Goal: Task Accomplishment & Management: Use online tool/utility

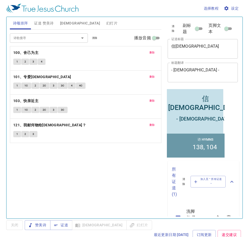
click at [45, 24] on span "证道 赞美诗" at bounding box center [44, 23] width 20 height 7
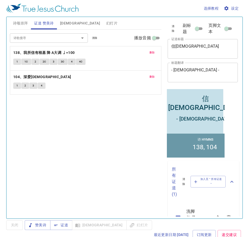
click at [65, 20] on span "[DEMOGRAPHIC_DATA]" at bounding box center [80, 23] width 40 height 7
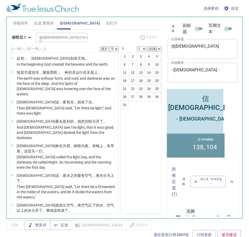
click at [60, 35] on input "挑选[DEMOGRAPHIC_DATA] (Ctrl + /)" at bounding box center [57, 37] width 40 height 6
click at [22, 34] on button "创世记 1" at bounding box center [22, 38] width 25 height 10
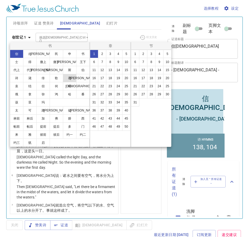
click at [69, 76] on button "赛" at bounding box center [70, 78] width 14 height 8
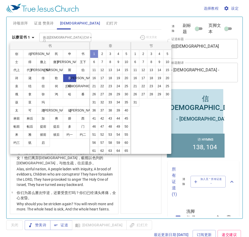
click at [95, 52] on button "1" at bounding box center [94, 54] width 8 height 8
click at [134, 53] on button "1" at bounding box center [135, 54] width 8 height 8
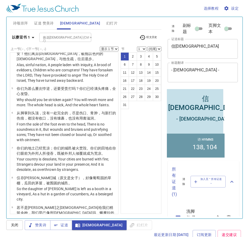
scroll to position [130, 0]
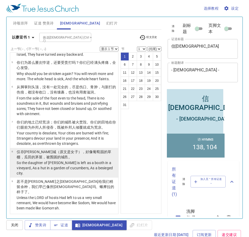
click at [77, 150] on wh1323 "），好像葡萄园 的草棚 ，瓜田 的茅屋 ，被围困的 城邑 。" at bounding box center [64, 154] width 95 height 9
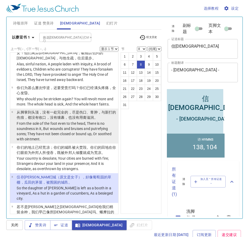
scroll to position [104, 0]
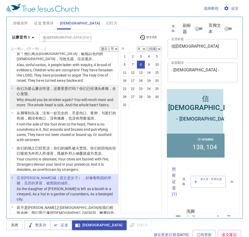
click at [57, 97] on p "Why should you be stricken again? You will revolt more and more. The whole head…" at bounding box center [67, 102] width 100 height 10
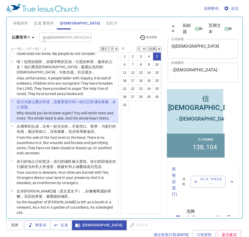
scroll to position [78, 0]
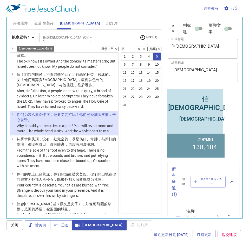
click at [27, 34] on b "以赛亚书 1" at bounding box center [21, 37] width 18 height 7
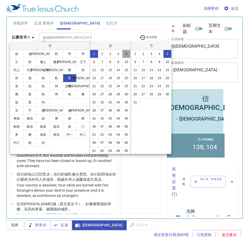
click at [122, 58] on button "5" at bounding box center [126, 54] width 8 height 8
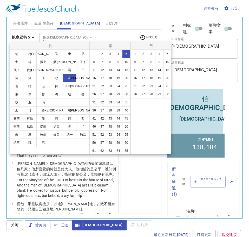
scroll to position [0, 0]
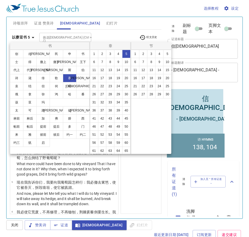
click at [107, 37] on div at bounding box center [124, 118] width 249 height 237
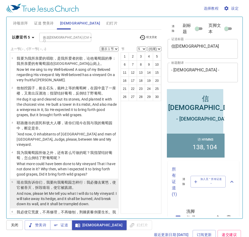
click at [39, 180] on wh3045 "你们，我要向我葡萄园 怎样行 ：我必撤去 篱笆 ，使它被吞灭 ，拆毁 墙垣 ，使它被践踏 。" at bounding box center [66, 184] width 99 height 9
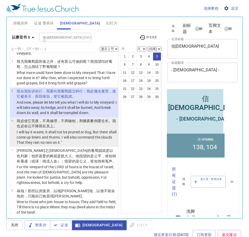
scroll to position [104, 0]
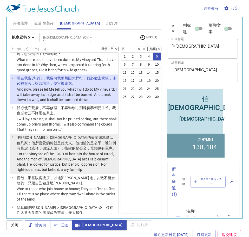
click at [51, 134] on li "7 万军 之耶和华 的葡萄园 就是以色列 家 ；他所喜爱的 树 就是犹大 人 。他指望的 是公平 ，谁知倒有暴虐（或译：倒流人血 ）；指望的是公义 ，谁知倒有…" at bounding box center [64, 154] width 108 height 40
select select "7"
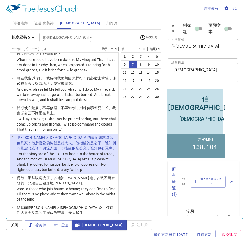
click at [188, 47] on textarea "信聖餐" at bounding box center [203, 49] width 63 height 10
drag, startPoint x: 191, startPoint y: 49, endPoint x: 163, endPoint y: 42, distance: 28.6
click at [163, 42] on div "诗颂崇拜 证道 赞美诗 圣经 幻灯片 诗歌搜寻 诗歌搜寻 清除 播放音频 删除 100、舍己为主 1 2 3 4 删除 101、专爱耶稣 1 1C 2 2C …" at bounding box center [125, 116] width 234 height 202
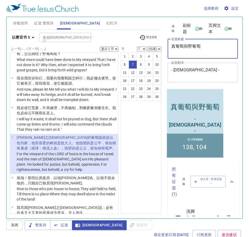
type textarea "真葡萄與野葡萄"
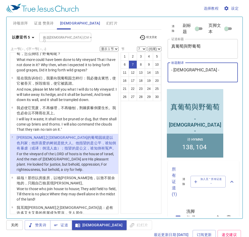
drag, startPoint x: 191, startPoint y: 68, endPoint x: 163, endPoint y: 63, distance: 28.4
click at [163, 63] on div "诗颂崇拜 证道 赞美诗 圣经 幻灯片 诗歌搜寻 诗歌搜寻 清除 播放音频 删除 100、舍己为主 1 2 3 4 删除 101、专爱耶稣 1 1C 2 2C …" at bounding box center [125, 116] width 234 height 202
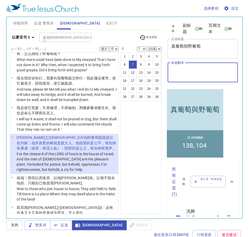
click at [23, 22] on span "诗颂崇拜" at bounding box center [20, 23] width 15 height 7
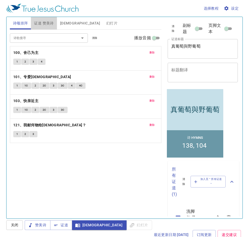
click at [45, 20] on span "证道 赞美诗" at bounding box center [44, 23] width 20 height 7
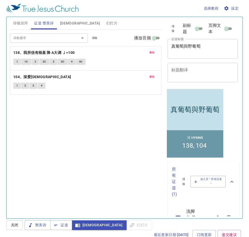
click at [93, 39] on span "清除" at bounding box center [94, 38] width 5 height 5
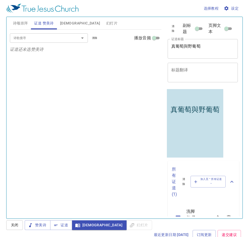
click at [83, 38] on icon "Open" at bounding box center [82, 38] width 3 height 1
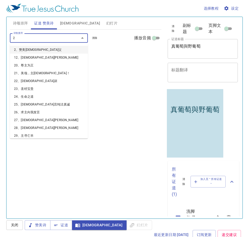
type input "20"
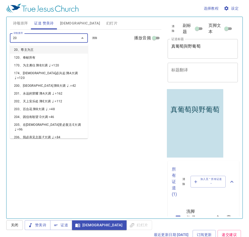
click at [69, 47] on li "20、尊主为王" at bounding box center [49, 50] width 78 height 8
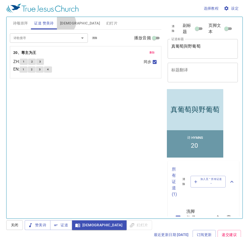
click at [65, 23] on span "圣经" at bounding box center [80, 23] width 40 height 7
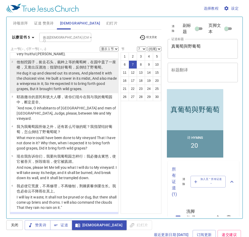
scroll to position [52, 0]
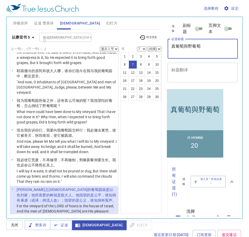
drag, startPoint x: 184, startPoint y: 46, endPoint x: 171, endPoint y: 44, distance: 13.0
click at [172, 44] on textarea "真葡萄與野葡萄" at bounding box center [203, 49] width 63 height 10
click at [175, 47] on textarea "與野葡萄" at bounding box center [203, 49] width 63 height 10
click at [199, 48] on textarea "野葡萄" at bounding box center [203, 49] width 63 height 10
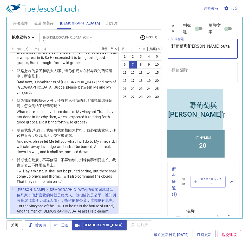
type textarea "野葡萄與zhen'pu'tao"
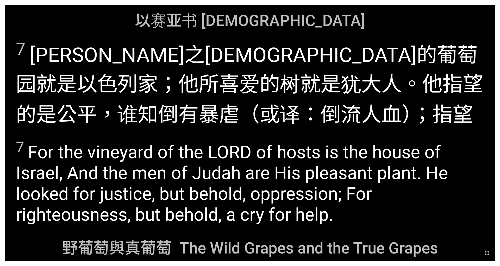
drag, startPoint x: 31, startPoint y: 26, endPoint x: 20, endPoint y: 12, distance: 17.8
click at [20, 12] on div "以赛亚书 Isaiah 5:7" at bounding box center [250, 19] width 490 height 28
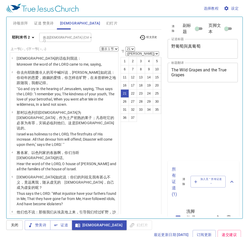
select select "21"
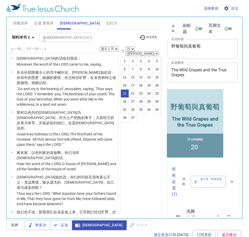
click at [15, 33] on button "耶利米书 2" at bounding box center [24, 38] width 28 height 10
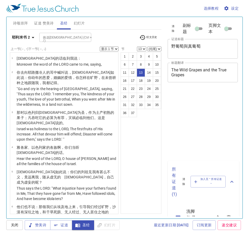
select select "13"
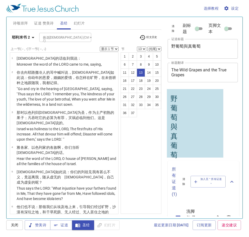
scroll to position [37, 0]
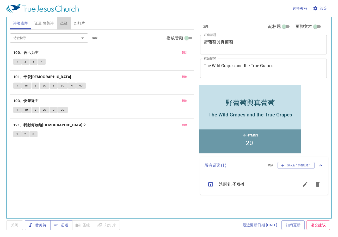
click at [62, 23] on span "圣经" at bounding box center [64, 23] width 8 height 7
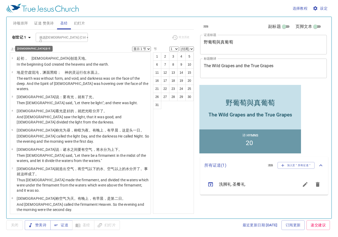
click at [23, 38] on b "创世记 1" at bounding box center [19, 37] width 14 height 7
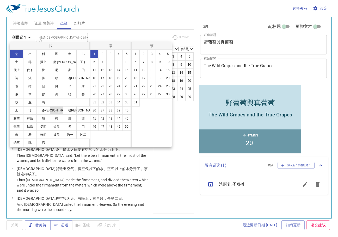
click at [58, 112] on button "约" at bounding box center [57, 110] width 14 height 8
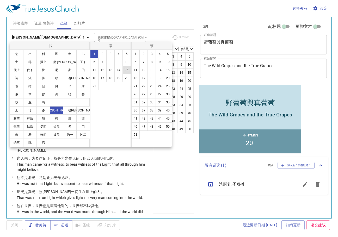
click at [125, 72] on button "15" at bounding box center [126, 70] width 8 height 8
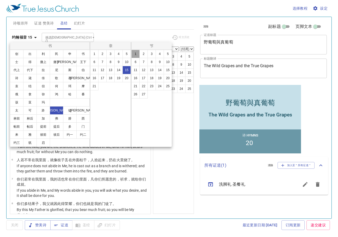
click at [136, 52] on button "1" at bounding box center [135, 54] width 8 height 8
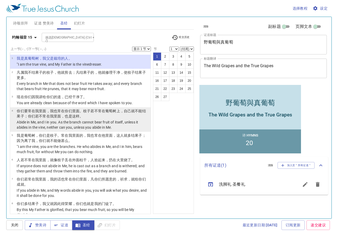
click at [121, 119] on p "你们要常在 我 里面 ，我 也常在你们 里面 。枝子 若 不常在 葡萄树 上 ，自己 就 不能 结 果子 ；你们若 不常 在 我 里面 ，也是 这样 。" at bounding box center [83, 113] width 132 height 10
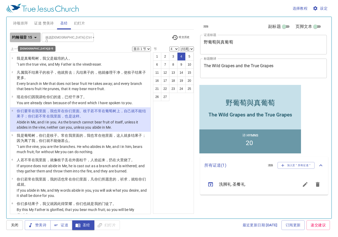
click at [17, 34] on button "约翰福音 15" at bounding box center [25, 38] width 31 height 10
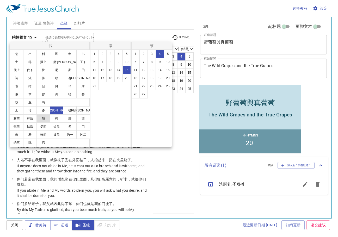
click at [44, 119] on button "加" at bounding box center [43, 118] width 14 height 8
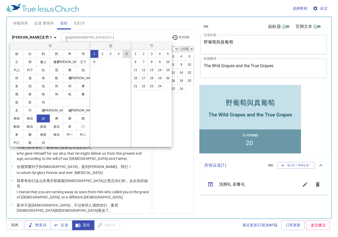
click at [124, 55] on button "5" at bounding box center [126, 54] width 8 height 8
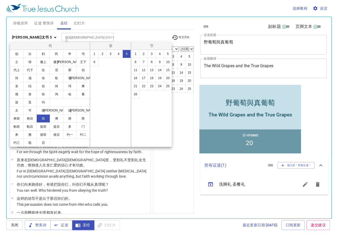
click at [168, 162] on div at bounding box center [169, 118] width 338 height 237
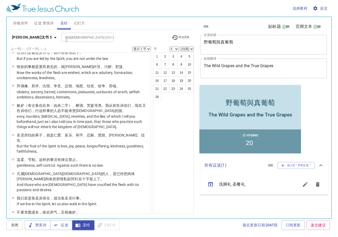
scroll to position [339, 0]
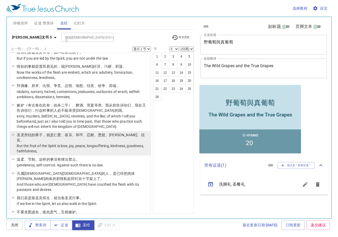
click at [58, 143] on p "But the fruit of the Spirit is love, joy, peace, longsuffering, kindness, goodn…" at bounding box center [83, 148] width 132 height 10
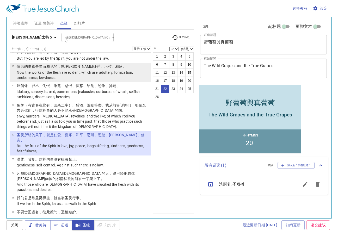
click at [48, 73] on p "Now the works of the flesh are evident, which are: adultery, fornication, uncle…" at bounding box center [83, 75] width 132 height 10
select select "19"
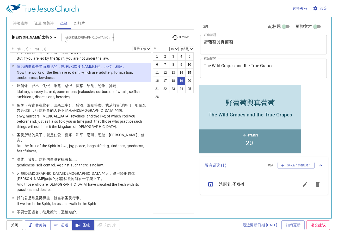
click at [188, 52] on div "节 1 2 3 4 5 6 7 8 9 10 11 12 13 14 15 16 17 18 19 20 21 22 23 24 25 26 (结尾) 20 …" at bounding box center [173, 50] width 41 height 6
click at [190, 48] on select "(结尾) 20 21 22 23 24 25 26" at bounding box center [187, 49] width 14 height 5
click at [180, 47] on select "(结尾) 20 21 22 23 24 25 26" at bounding box center [187, 49] width 14 height 5
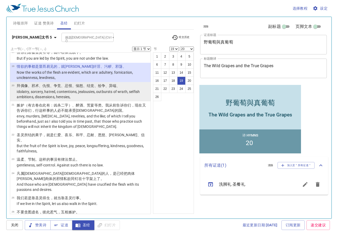
click at [28, 89] on p "idolatry, sorcery, hatred, contentions, jealousies, outbursts of wrath, selfish…" at bounding box center [83, 94] width 132 height 10
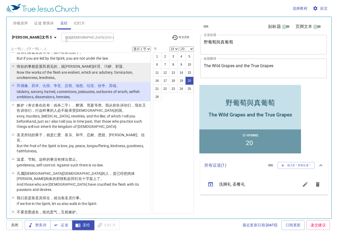
click at [58, 73] on p "Now the works of the flesh are evident, which are: adultery, fornication, uncle…" at bounding box center [83, 75] width 132 height 10
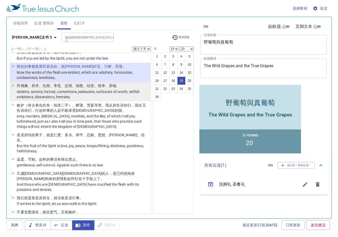
click at [65, 95] on p "idolatry, sorcery, hatred, contentions, jealousies, outbursts of wrath, selfish…" at bounding box center [83, 94] width 132 height 10
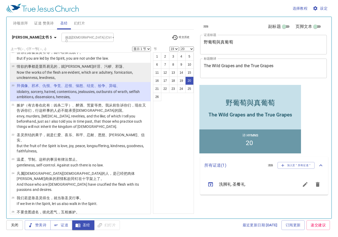
click at [39, 76] on p "Now the works of the flesh are evident, which are: adultery, fornication, uncle…" at bounding box center [83, 75] width 132 height 10
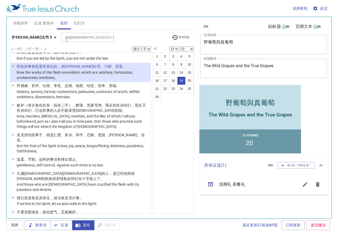
click at [190, 50] on select "(结尾) 20 21 22 23 24 25 26" at bounding box center [187, 49] width 14 height 5
select select "21"
click at [180, 47] on select "(结尾) 20 21 22 23 24 25 26" at bounding box center [187, 49] width 14 height 5
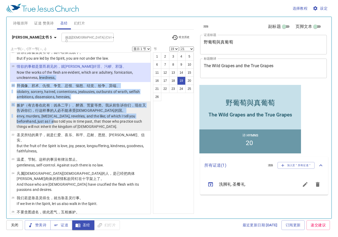
click at [58, 123] on p "envy, murders, drunkenness, revelries, and the like; of which I tell you before…" at bounding box center [83, 122] width 132 height 16
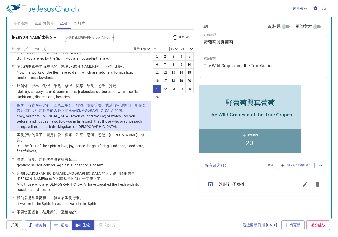
click at [167, 138] on div "1 2 3 4 5 6 7 8 9 10 11 12 13 14 15 16 17 18 19 20 21 22 23 24 25 26" at bounding box center [173, 132] width 41 height 161
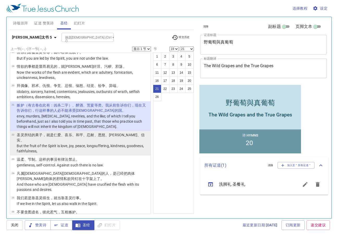
click at [77, 134] on wg5479 "、和平 、忍耐 、恩慈 、良善 、信实 、" at bounding box center [81, 137] width 128 height 9
select select "22"
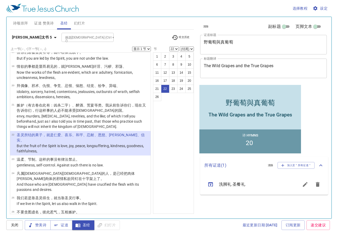
click at [189, 49] on select "(结尾) 23 24 25 26" at bounding box center [187, 49] width 14 height 5
select select "23"
click at [180, 47] on select "(结尾) 23 24 25 26" at bounding box center [187, 49] width 14 height 5
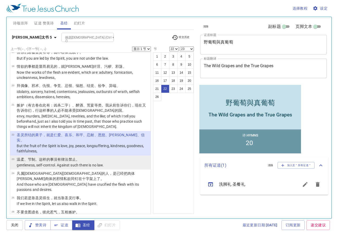
click at [135, 156] on li "23 温柔 、节制 。这样的事 没 有 律法 禁止 。 gentleness, self-control. Against such there is no …" at bounding box center [80, 162] width 140 height 14
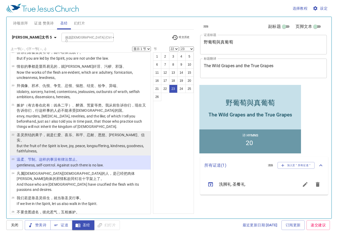
click at [127, 143] on p "But the fruit of the Spirit is love, joy, peace, longsuffering, kindness, goodn…" at bounding box center [83, 148] width 132 height 10
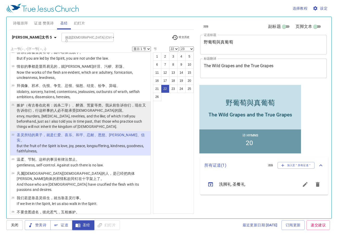
select select "21"
select select
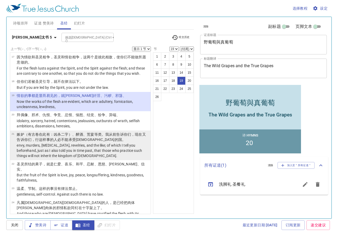
scroll to position [308, 0]
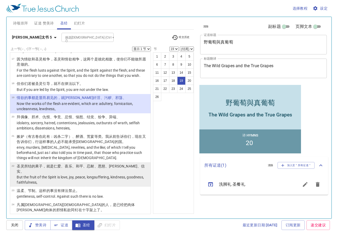
click at [110, 174] on p "But the fruit of the Spirit is love, joy, peace, longsuffering, kindness, goodn…" at bounding box center [83, 179] width 132 height 10
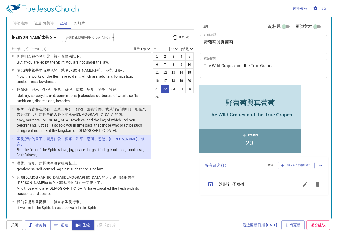
scroll to position [339, 0]
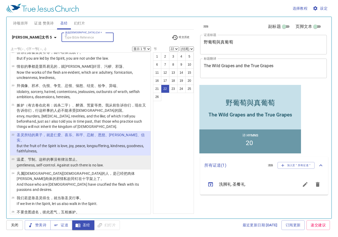
click at [114, 156] on li "23 温柔 、节制 。这样的事 没 有 律法 禁止 。 gentleness, self-control. Against such there is no …" at bounding box center [80, 162] width 140 height 14
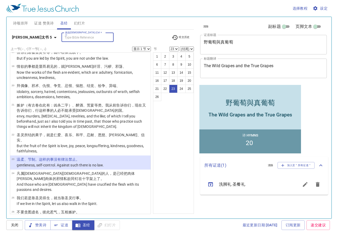
click at [180, 139] on div "1 2 3 4 5 6 7 8 9 10 11 12 13 14 15 16 17 18 19 20 21 22 23 24 25 26" at bounding box center [173, 132] width 41 height 161
click at [20, 23] on span "诗颂崇拜" at bounding box center [20, 23] width 15 height 7
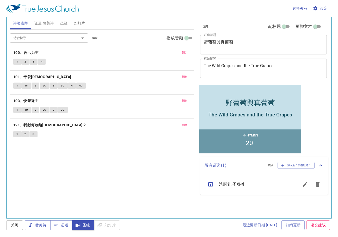
click at [44, 23] on span "证道 赞美诗" at bounding box center [44, 23] width 20 height 7
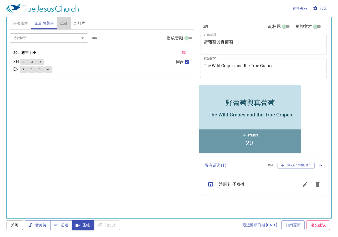
click at [64, 20] on span "圣经" at bounding box center [64, 23] width 8 height 7
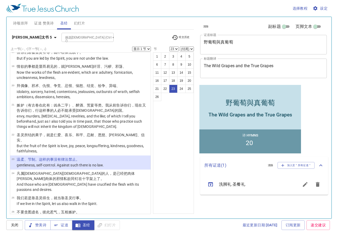
click at [27, 36] on b "加拉太书 5" at bounding box center [32, 37] width 40 height 7
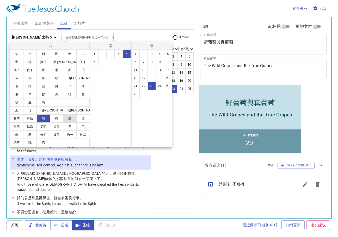
click at [70, 120] on button "腓" at bounding box center [70, 118] width 14 height 8
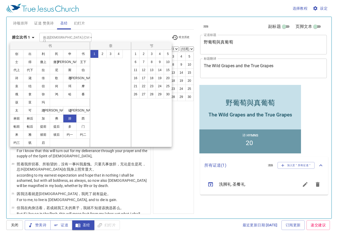
scroll to position [0, 0]
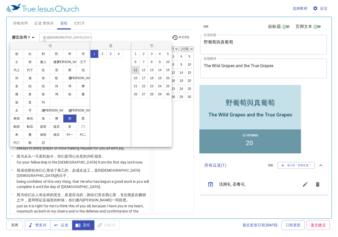
click at [134, 71] on button "11" at bounding box center [135, 70] width 8 height 8
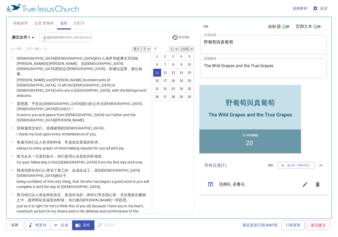
scroll to position [124, 0]
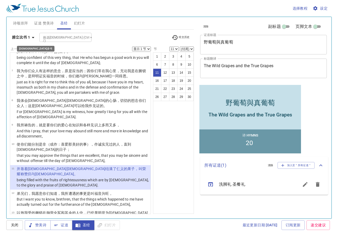
click at [25, 38] on b "腓立比书 1" at bounding box center [21, 37] width 18 height 7
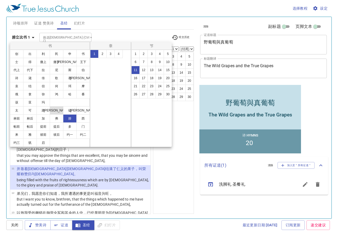
click at [57, 111] on button "约" at bounding box center [57, 110] width 14 height 8
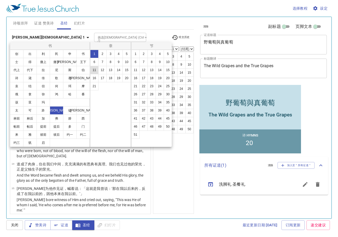
scroll to position [0, 0]
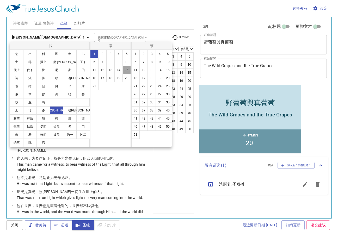
click at [123, 68] on button "15" at bounding box center [126, 70] width 8 height 8
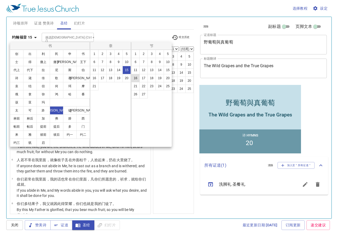
click at [136, 76] on button "16" at bounding box center [135, 78] width 8 height 8
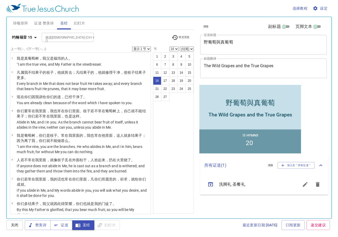
scroll to position [236, 0]
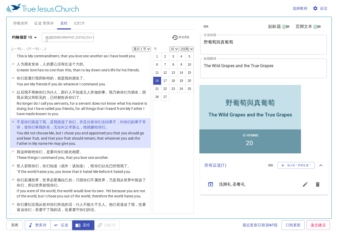
click at [20, 32] on div "约翰福音 15 挑选圣经章节 (Ctrl + /) 挑选圣经章节 (Ctrl + /) 经文历史 上一节 (←, ↑) 下一节 (→, ↓) 显示 1 节 显…" at bounding box center [102, 122] width 184 height 184
click at [27, 38] on b "约翰福音 15" at bounding box center [22, 37] width 20 height 7
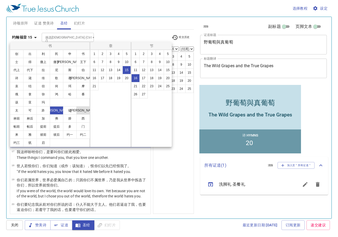
click at [82, 112] on button "罗" at bounding box center [83, 110] width 14 height 8
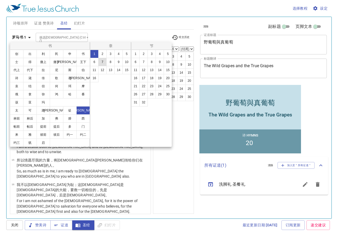
scroll to position [0, 0]
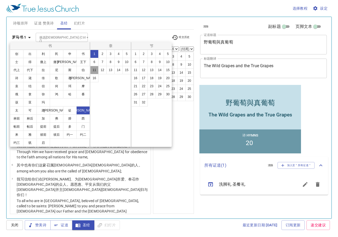
click at [97, 70] on button "11" at bounding box center [94, 70] width 8 height 8
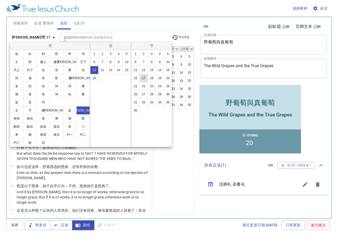
click at [146, 76] on button "17" at bounding box center [143, 78] width 8 height 8
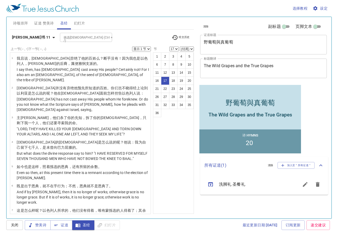
scroll to position [305, 0]
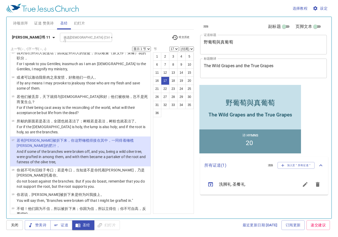
click at [78, 25] on span "幻灯片" at bounding box center [79, 23] width 11 height 7
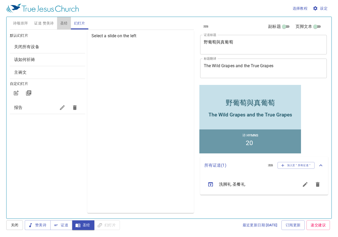
click at [63, 24] on span "圣经" at bounding box center [64, 23] width 8 height 7
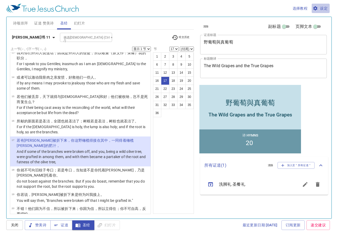
click at [326, 8] on span "设定" at bounding box center [321, 8] width 14 height 7
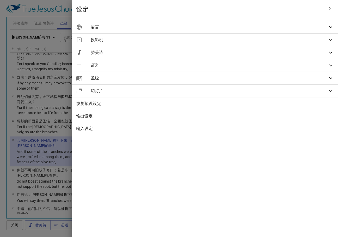
click at [153, 14] on div at bounding box center [169, 118] width 338 height 237
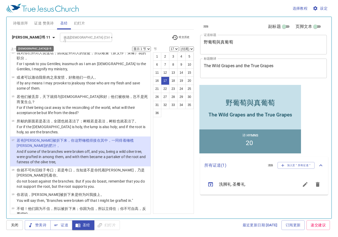
click at [15, 36] on b "罗马书 11" at bounding box center [31, 37] width 39 height 7
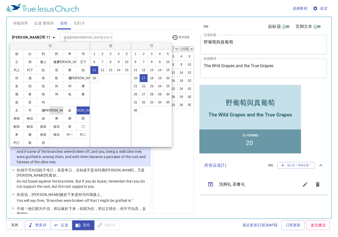
click at [59, 110] on button "约" at bounding box center [57, 110] width 14 height 8
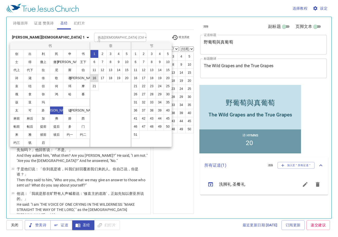
scroll to position [0, 0]
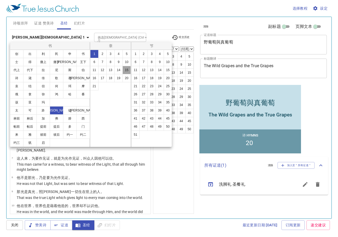
click at [126, 70] on button "15" at bounding box center [126, 70] width 8 height 8
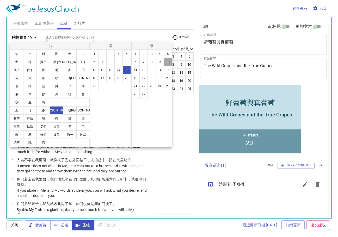
click at [169, 63] on button "10" at bounding box center [168, 62] width 8 height 8
select select "10"
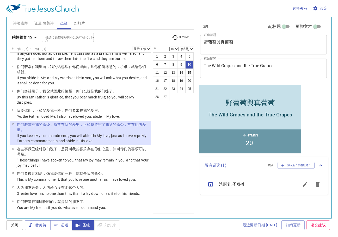
click at [185, 50] on select "(结尾) 11 12 13 14 15 16 17 18 19 20 21 22 23 24 25 26 27" at bounding box center [187, 49] width 14 height 5
select select "11"
click at [180, 47] on select "(结尾) 11 12 13 14 15 16 17 18 19 20 21 22 23 24 25 26 27" at bounding box center [187, 49] width 14 height 5
click at [28, 38] on b "约翰福音 15" at bounding box center [22, 37] width 20 height 7
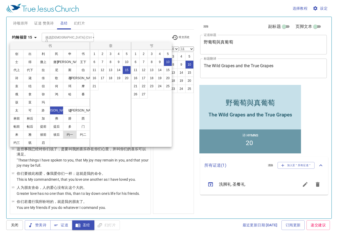
click at [72, 135] on button "约一" at bounding box center [70, 134] width 14 height 8
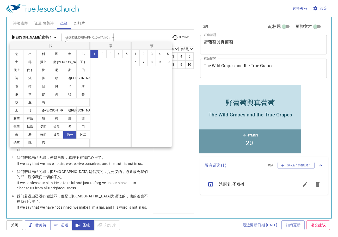
scroll to position [0, 0]
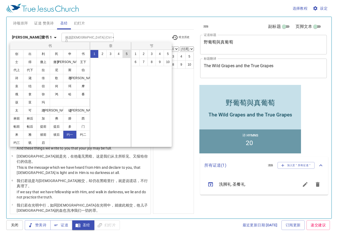
click at [126, 55] on button "5" at bounding box center [126, 54] width 8 height 8
select select "11"
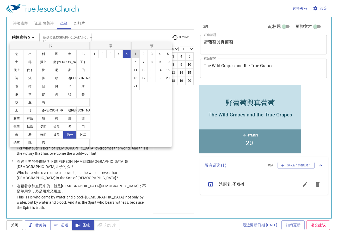
click at [134, 57] on button "1" at bounding box center [135, 54] width 8 height 8
select select "1"
select select
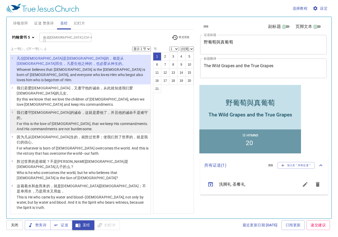
click at [92, 121] on p "For this is the love of God, that we keep His commandments. And His commandment…" at bounding box center [83, 126] width 132 height 10
select select "3"
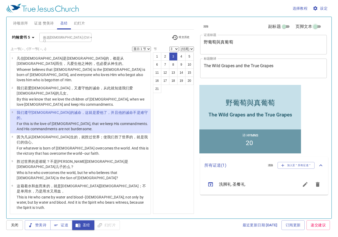
click at [315, 24] on input "页脚文本" at bounding box center [315, 27] width 19 height 6
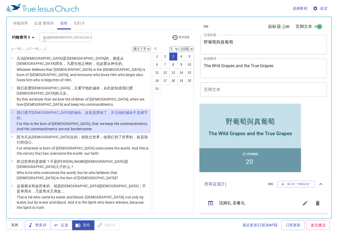
click at [316, 25] on input "页脚文本" at bounding box center [319, 27] width 19 height 6
checkbox input "false"
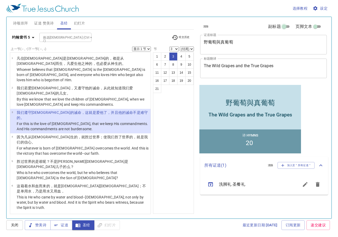
click at [283, 25] on input "副标题" at bounding box center [283, 27] width 19 height 6
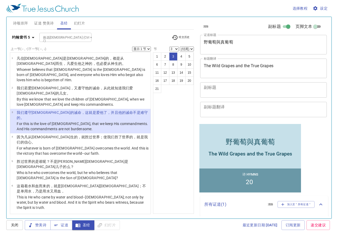
click at [283, 25] on input "副标题" at bounding box center [288, 27] width 19 height 6
checkbox input "false"
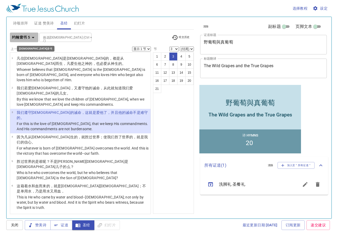
click at [24, 34] on button "约翰壹书 5" at bounding box center [24, 38] width 28 height 10
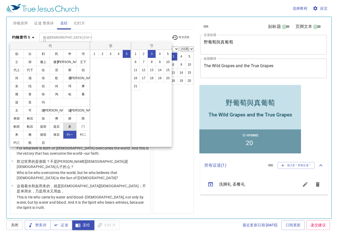
click at [71, 128] on button "多" at bounding box center [70, 126] width 14 height 8
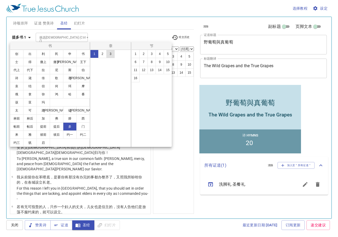
click at [111, 55] on button "3" at bounding box center [110, 54] width 8 height 8
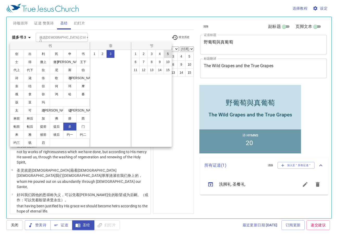
click at [168, 54] on button "5" at bounding box center [168, 54] width 8 height 8
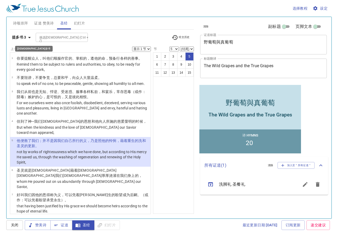
click at [14, 35] on b "提多书 3" at bounding box center [19, 37] width 14 height 7
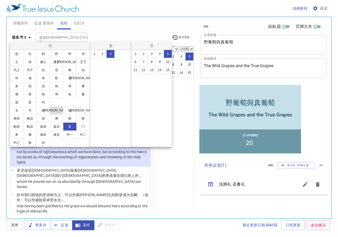
click at [58, 110] on button "约" at bounding box center [57, 110] width 14 height 8
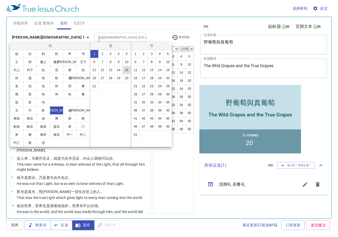
click at [126, 71] on button "15" at bounding box center [126, 70] width 8 height 8
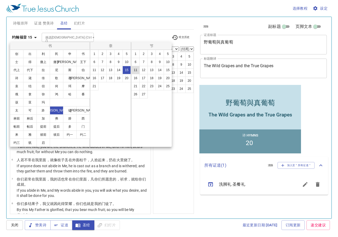
click at [139, 72] on button "11" at bounding box center [135, 70] width 8 height 8
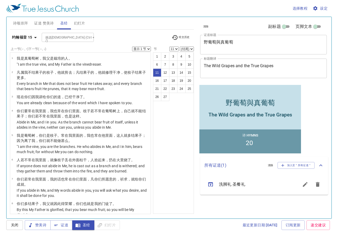
scroll to position [137, 0]
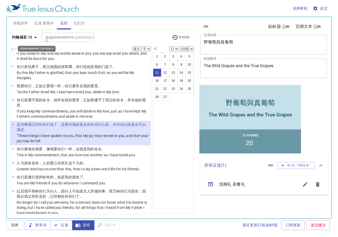
click at [16, 33] on button "约翰福音 15" at bounding box center [25, 38] width 31 height 10
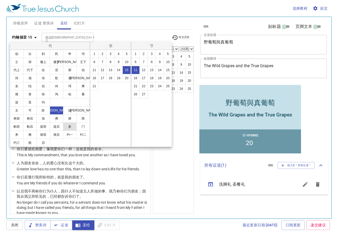
click at [67, 125] on button "多" at bounding box center [70, 126] width 14 height 8
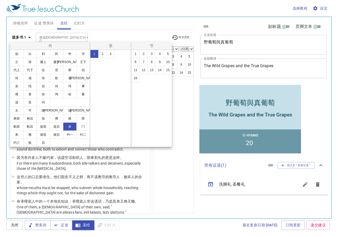
scroll to position [0, 0]
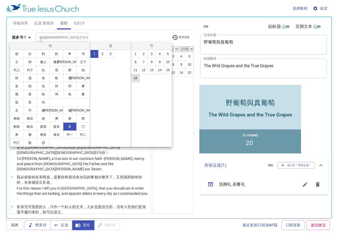
click at [138, 77] on button "16" at bounding box center [135, 78] width 8 height 8
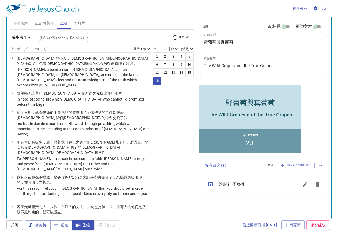
scroll to position [193, 0]
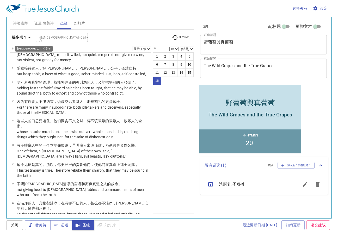
click at [26, 40] on b "提多书 1" at bounding box center [19, 37] width 14 height 7
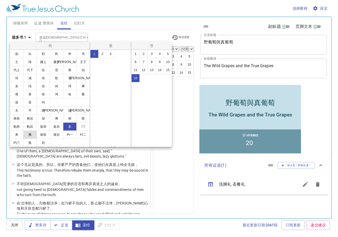
click at [32, 135] on button "雅" at bounding box center [30, 134] width 14 height 8
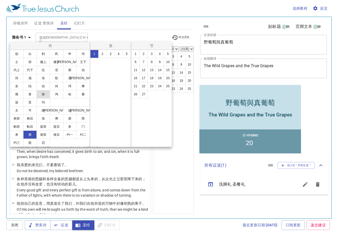
scroll to position [0, 0]
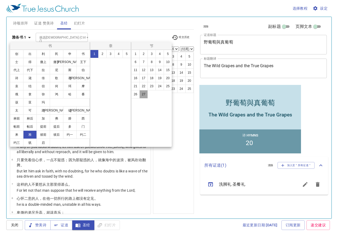
click at [147, 93] on button "27" at bounding box center [143, 94] width 8 height 8
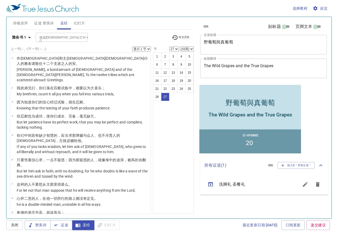
scroll to position [400, 0]
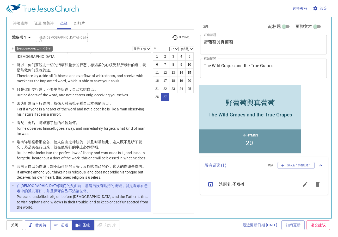
click at [27, 38] on icon "button" at bounding box center [29, 37] width 6 height 6
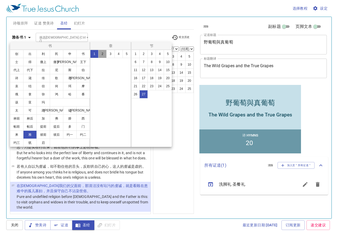
click at [104, 54] on button "2" at bounding box center [102, 54] width 8 height 8
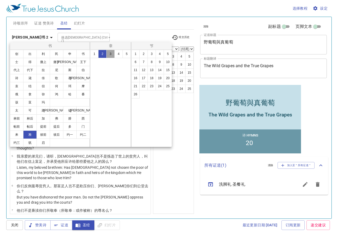
click at [110, 55] on button "3" at bounding box center [110, 54] width 8 height 8
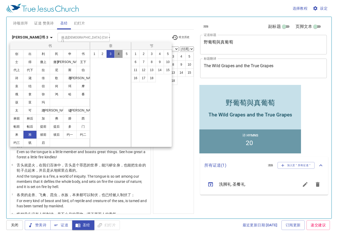
click at [119, 54] on button "4" at bounding box center [118, 54] width 8 height 8
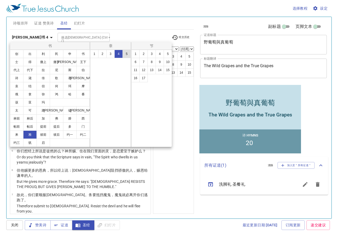
click at [126, 54] on button "5" at bounding box center [126, 54] width 8 height 8
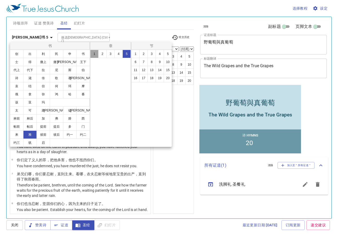
click at [95, 53] on button "1" at bounding box center [94, 54] width 8 height 8
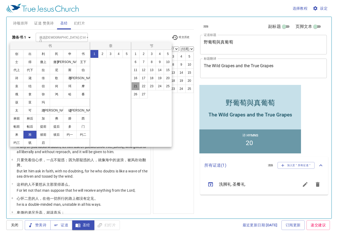
click at [135, 84] on button "21" at bounding box center [135, 86] width 8 height 8
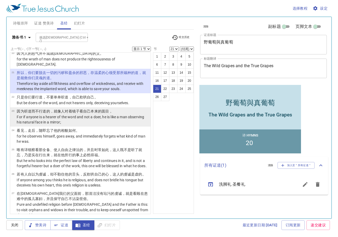
scroll to position [400, 0]
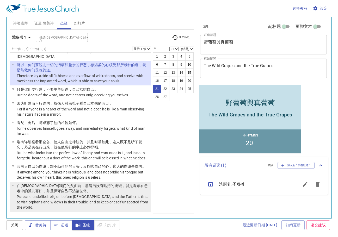
click at [67, 193] on p "在神 我们的父 面前 ，那清洁 没有玷污的 虔诚 ，就是 看顾 在患难 中 的孤儿 寡妇 ，并且保守 自己 不沾染 世俗 。" at bounding box center [83, 188] width 132 height 10
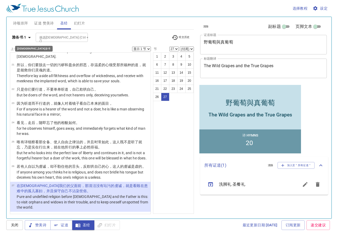
click at [15, 38] on b "雅各书 1" at bounding box center [19, 37] width 14 height 7
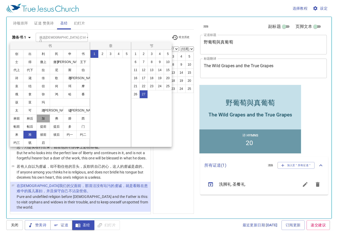
click at [41, 120] on button "加" at bounding box center [43, 118] width 14 height 8
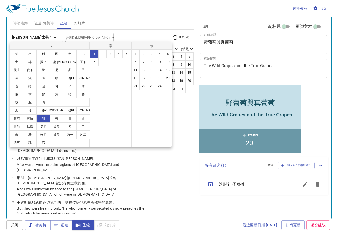
scroll to position [0, 0]
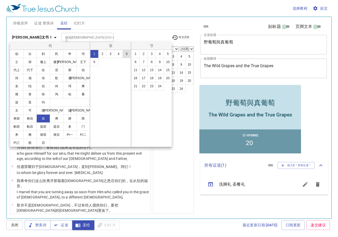
click at [124, 55] on button "5" at bounding box center [126, 54] width 8 height 8
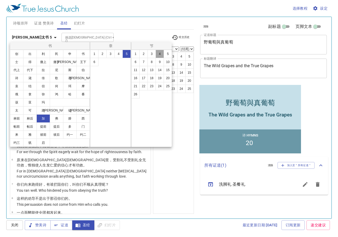
click at [161, 57] on button "4" at bounding box center [159, 54] width 8 height 8
select select "4"
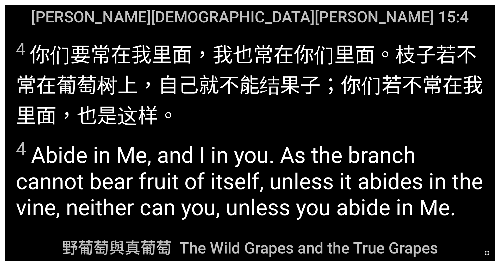
drag, startPoint x: 484, startPoint y: 252, endPoint x: 484, endPoint y: 267, distance: 15.1
click at [266, 199] on icon "button" at bounding box center [487, 253] width 6 height 6
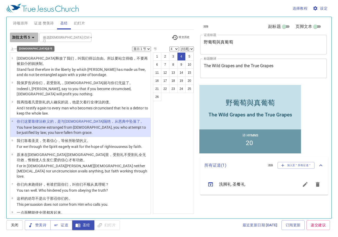
click at [22, 38] on b "加拉太书 5" at bounding box center [21, 37] width 18 height 7
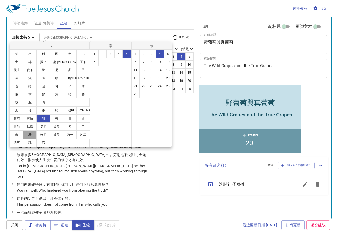
click at [32, 135] on button "雅" at bounding box center [30, 134] width 14 height 8
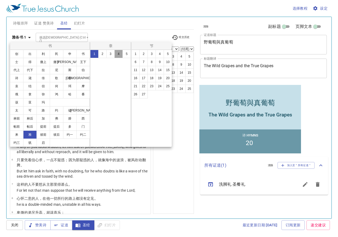
click at [118, 53] on button "4" at bounding box center [118, 54] width 8 height 8
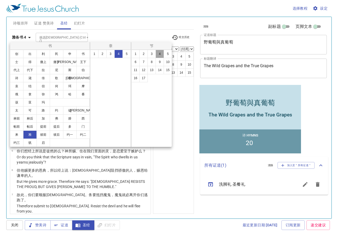
click at [160, 52] on button "4" at bounding box center [159, 54] width 8 height 8
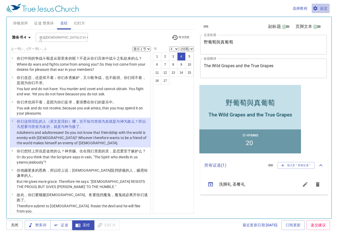
click at [324, 11] on span "设定" at bounding box center [321, 8] width 14 height 7
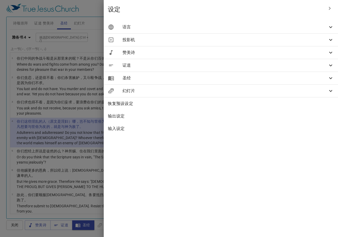
click at [239, 64] on span "证道" at bounding box center [224, 65] width 205 height 6
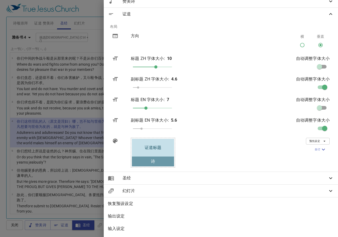
scroll to position [55, 0]
click at [245, 11] on span "证道" at bounding box center [224, 14] width 205 height 6
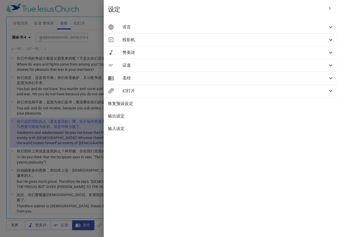
click at [239, 77] on span "圣经" at bounding box center [224, 78] width 205 height 6
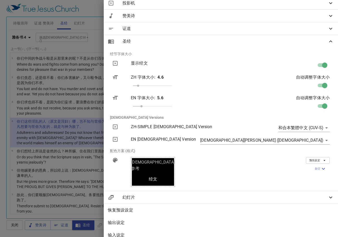
scroll to position [47, 0]
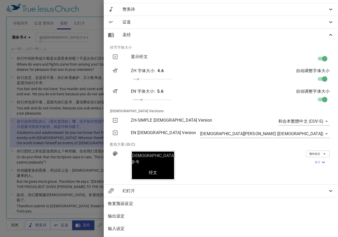
click at [174, 154] on div "[DEMOGRAPHIC_DATA]参考" at bounding box center [153, 159] width 42 height 15
click at [117, 151] on icon at bounding box center [115, 153] width 5 height 5
click at [320, 159] on icon "button" at bounding box center [323, 162] width 6 height 6
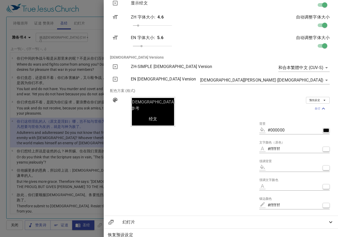
scroll to position [99, 0]
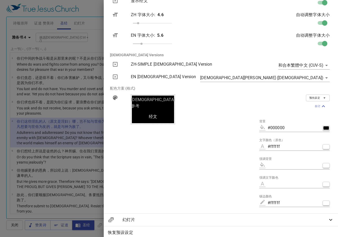
click at [159, 112] on div at bounding box center [169, 118] width 338 height 237
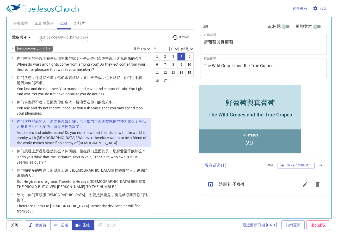
click at [26, 36] on b "雅各书 4" at bounding box center [19, 37] width 14 height 7
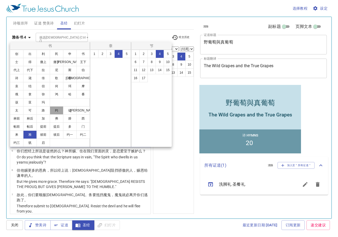
click at [58, 111] on button "约" at bounding box center [57, 110] width 14 height 8
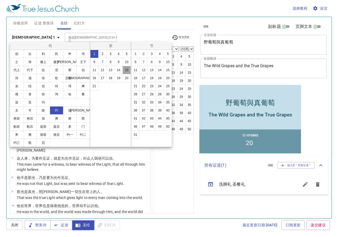
click at [124, 72] on button "15" at bounding box center [126, 70] width 8 height 8
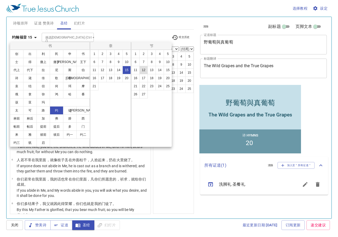
click at [143, 70] on button "12" at bounding box center [143, 70] width 8 height 8
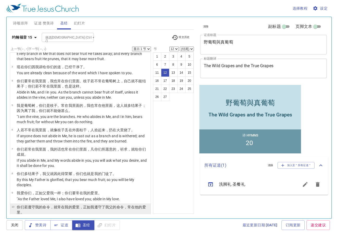
scroll to position [0, 0]
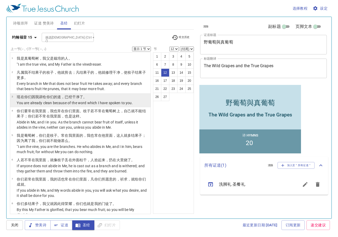
click at [35, 102] on p "You are already clean because of the word which I have spoken to you." at bounding box center [75, 102] width 116 height 5
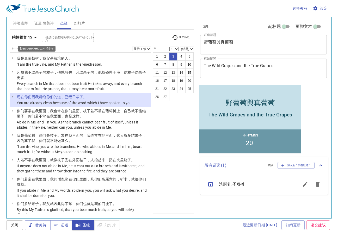
click at [18, 35] on b "约翰福音 15" at bounding box center [22, 37] width 20 height 7
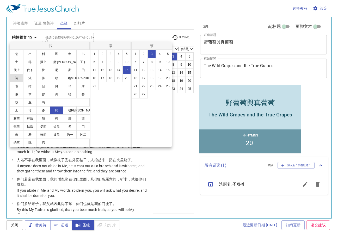
click at [18, 77] on button "诗" at bounding box center [17, 78] width 14 height 8
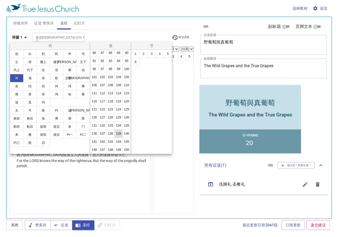
scroll to position [203, 0]
click at [114, 97] on button "119" at bounding box center [118, 101] width 8 height 8
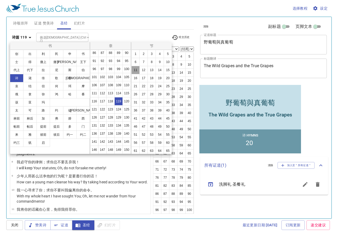
click at [140, 72] on button "11" at bounding box center [135, 70] width 8 height 8
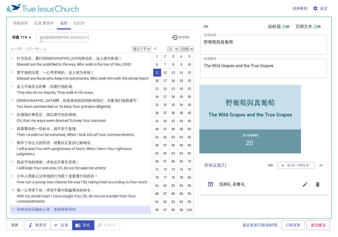
scroll to position [90, 0]
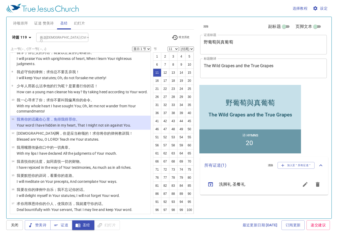
click at [23, 36] on b "诗篇 119" at bounding box center [19, 37] width 15 height 7
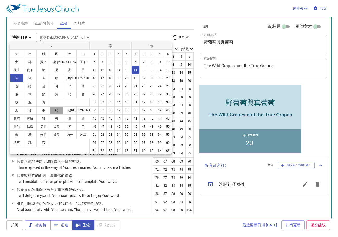
click at [59, 110] on button "约" at bounding box center [57, 110] width 14 height 8
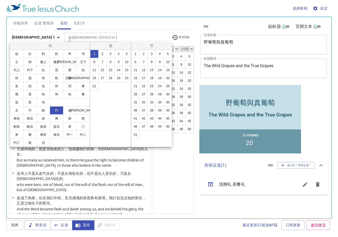
scroll to position [0, 0]
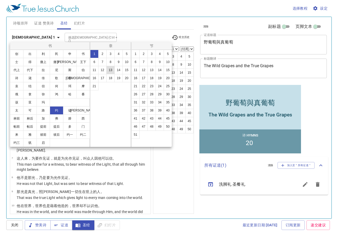
click at [108, 69] on button "13" at bounding box center [110, 70] width 8 height 8
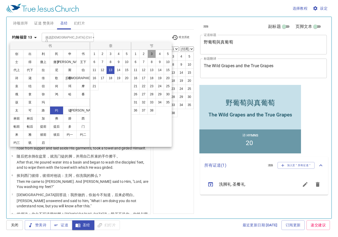
click at [152, 56] on button "3" at bounding box center [151, 54] width 8 height 8
select select "3"
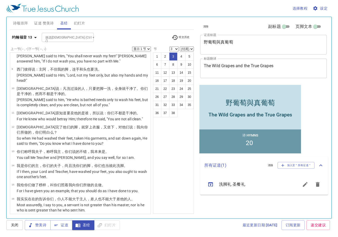
scroll to position [157, 0]
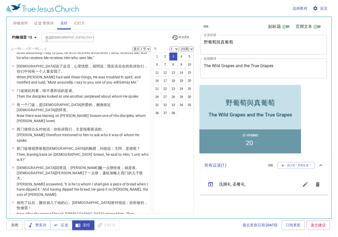
scroll to position [417, 0]
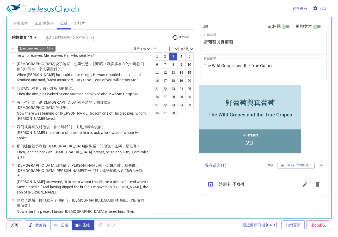
click at [33, 37] on icon "button" at bounding box center [35, 37] width 6 height 6
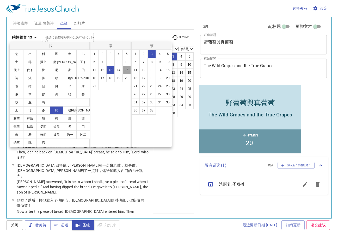
click at [127, 70] on button "15" at bounding box center [126, 70] width 8 height 8
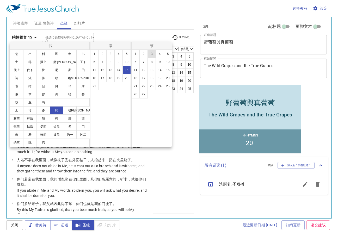
click at [152, 55] on button "3" at bounding box center [151, 54] width 8 height 8
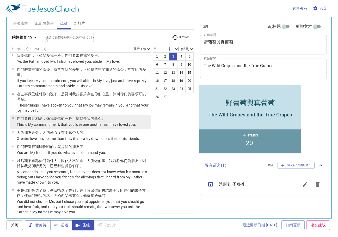
scroll to position [182, 0]
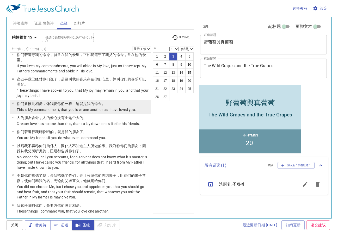
click at [82, 111] on p "This is My commandment, that you love one another as I have loved you." at bounding box center [76, 109] width 119 height 5
select select "12"
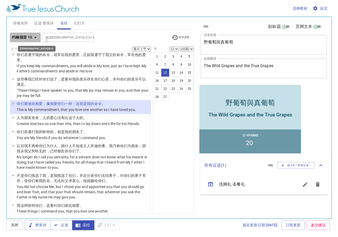
click at [21, 35] on b "约翰福音 15" at bounding box center [22, 37] width 20 height 7
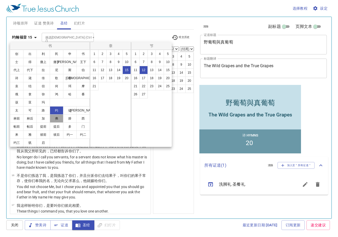
click at [60, 121] on button "弗" at bounding box center [57, 118] width 14 height 8
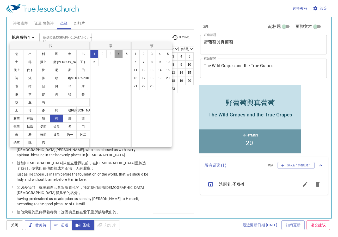
click at [119, 52] on button "4" at bounding box center [118, 54] width 8 height 8
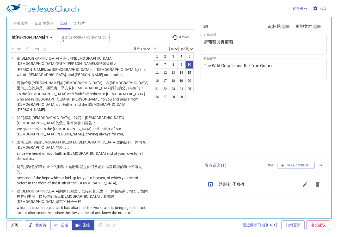
select select "10"
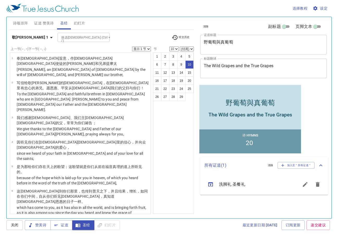
scroll to position [153, 0]
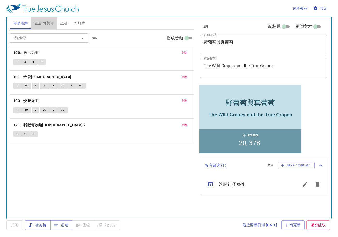
click at [46, 26] on span "证道 赞美诗" at bounding box center [44, 23] width 20 height 7
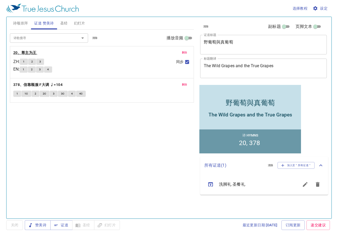
click at [30, 50] on b "20、尊主为王" at bounding box center [24, 52] width 23 height 7
click at [91, 54] on p "20、尊主为王" at bounding box center [101, 52] width 177 height 7
click at [132, 124] on div "诗歌搜寻 诗歌搜寻 清除 播放音频 删除 20、尊主为王 ZH : 1 2 3 EN : 1 2 3 4 同步 删除 378、信靠顺服 F大调 ♩=104 1…" at bounding box center [102, 122] width 184 height 184
click at [25, 51] on b "20、尊主为王" at bounding box center [24, 52] width 23 height 7
click at [78, 130] on div "诗歌搜寻 诗歌搜寻 清除 播放音频 删除 20、尊主为王 ZH : 1 2 3 EN : 1 2 3 4 同步 删除 378、信靠顺服 F大调 ♩=104 1…" at bounding box center [102, 122] width 184 height 184
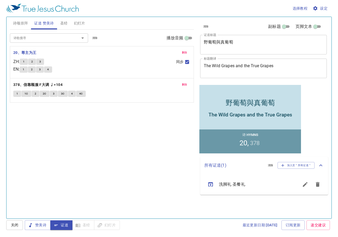
click at [115, 137] on div "诗歌搜寻 诗歌搜寻 清除 播放音频 删除 20、尊主为王 ZH : 1 2 3 EN : 1 2 3 4 同步 删除 378、信靠顺服 F大调 ♩=104 1…" at bounding box center [102, 122] width 184 height 184
click at [84, 170] on div "诗歌搜寻 诗歌搜寻 清除 播放音频 删除 20、尊主为王 ZH : 1 2 3 EN : 1 2 3 4 同步 删除 378、信靠顺服 F大调 ♩=104 1…" at bounding box center [102, 122] width 184 height 184
click at [63, 25] on span "圣经" at bounding box center [64, 23] width 8 height 7
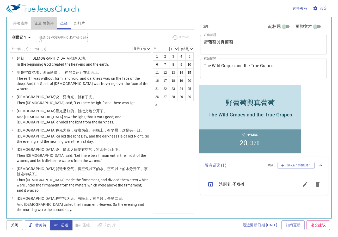
click at [44, 24] on span "证道 赞美诗" at bounding box center [44, 23] width 20 height 7
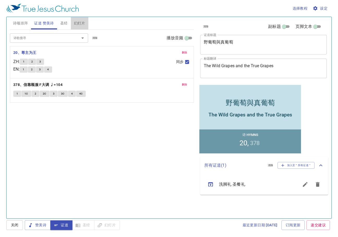
click at [78, 20] on span "幻灯片" at bounding box center [79, 23] width 11 height 7
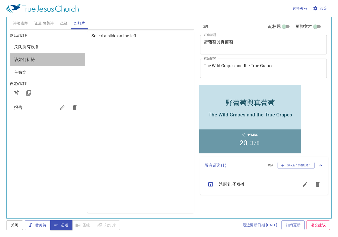
click at [53, 57] on span "该如何祈祷" at bounding box center [47, 60] width 67 height 6
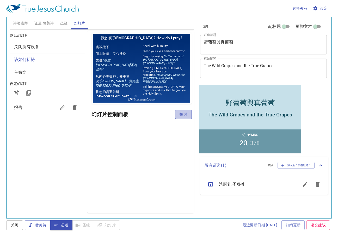
click at [179, 114] on button "投射" at bounding box center [183, 115] width 17 height 10
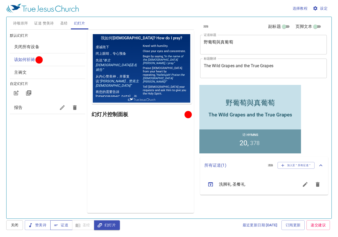
click at [65, 223] on span "证道" at bounding box center [61, 225] width 14 height 7
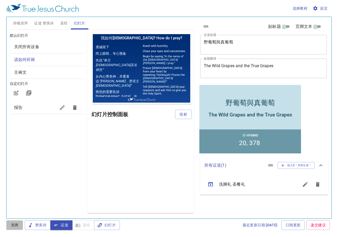
click at [14, 223] on span "关闭" at bounding box center [14, 225] width 8 height 7
click at [32, 13] on img at bounding box center [42, 8] width 72 height 9
click at [23, 25] on span "诗颂崇拜" at bounding box center [20, 23] width 15 height 7
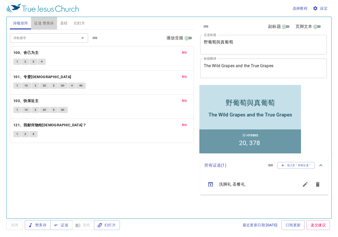
click at [52, 26] on span "证道 赞美诗" at bounding box center [44, 23] width 20 height 7
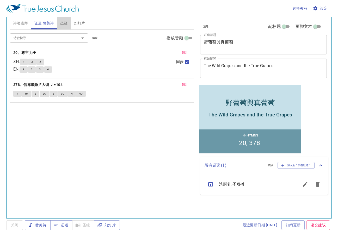
click at [61, 20] on span "圣经" at bounding box center [64, 23] width 8 height 7
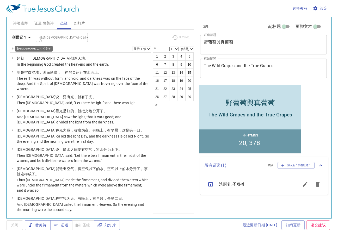
click at [28, 38] on icon "button" at bounding box center [29, 37] width 6 height 6
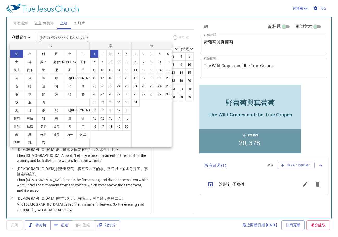
click at [114, 39] on div at bounding box center [169, 118] width 338 height 237
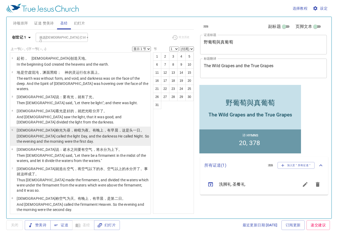
click at [103, 128] on wh6153 "，有早晨 ，这是头一 日 。" at bounding box center [123, 130] width 41 height 4
select select "5"
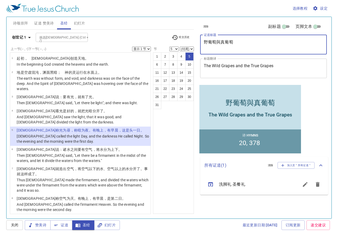
drag, startPoint x: 235, startPoint y: 47, endPoint x: 195, endPoint y: 41, distance: 40.8
click at [195, 41] on div "诗颂崇拜 证道 赞美诗 圣经 幻灯片 诗歌搜寻 诗歌搜寻 清除 播放音频 删除 100、舍己为主 1 2 3 4 删除 101、专爱[DEMOGRAPHIC_…" at bounding box center [169, 116] width 322 height 202
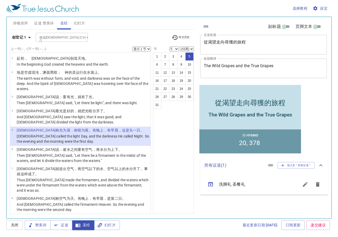
click at [202, 39] on div "從渴望走向尋獲的旅程 x 证道标题" at bounding box center [263, 45] width 127 height 20
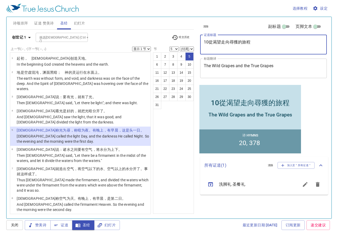
type textarea "100從渴望走向尋獲的旅程"
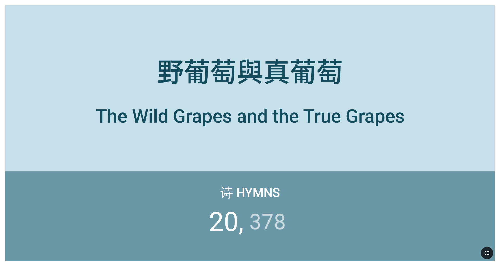
click at [266, 199] on button "button" at bounding box center [487, 253] width 13 height 13
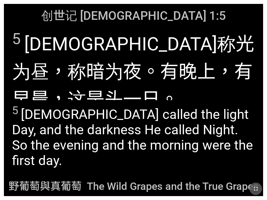
click at [252, 184] on button "button" at bounding box center [255, 188] width 13 height 13
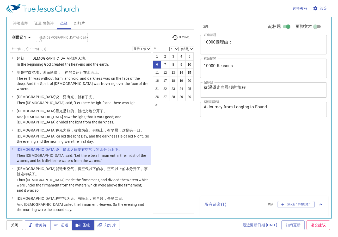
select select "6"
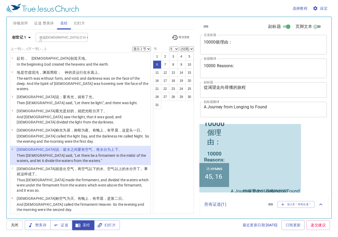
scroll to position [20, 0]
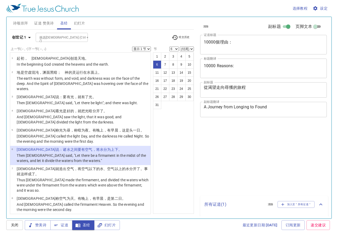
select select "6"
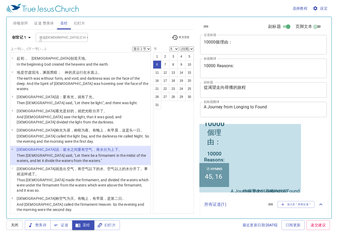
scroll to position [20, 0]
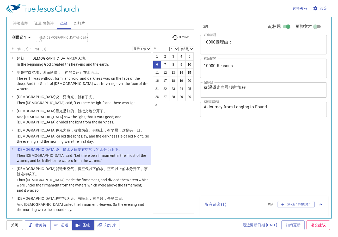
select select "6"
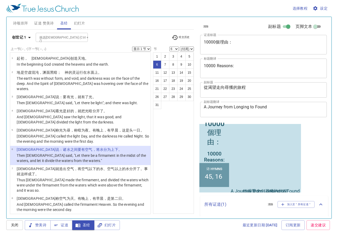
scroll to position [20, 0]
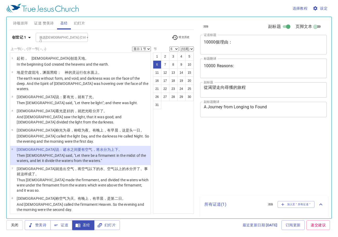
select select "6"
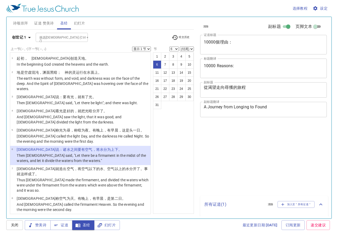
select select "6"
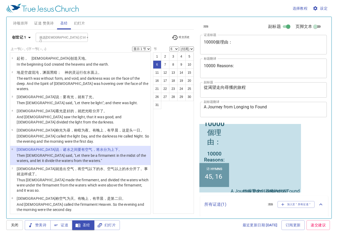
scroll to position [20, 0]
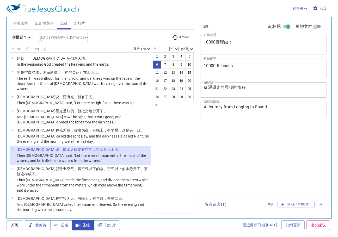
select select "6"
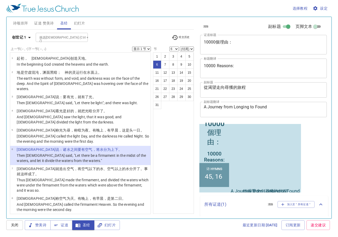
scroll to position [20, 0]
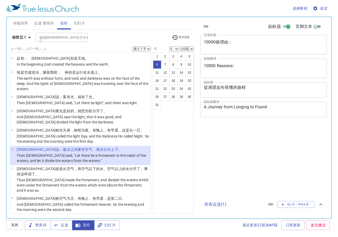
select select "6"
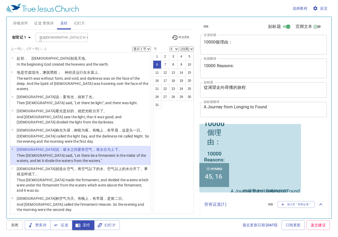
scroll to position [20, 0]
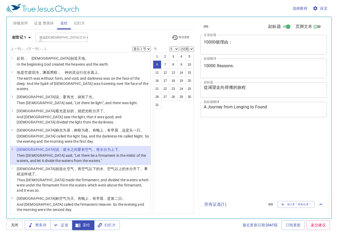
select select "6"
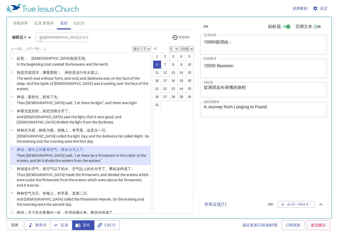
select select "6"
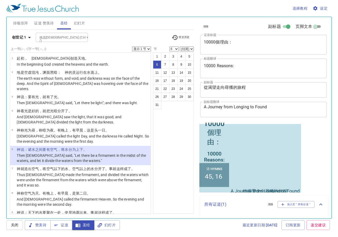
scroll to position [20, 0]
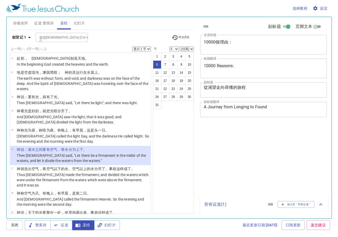
select select "6"
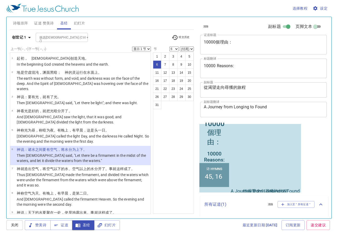
scroll to position [20, 0]
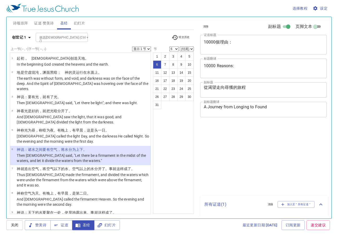
select select "6"
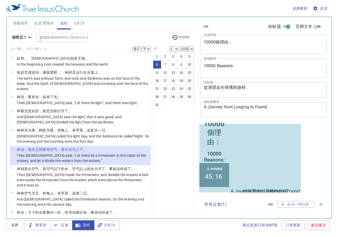
scroll to position [20, 0]
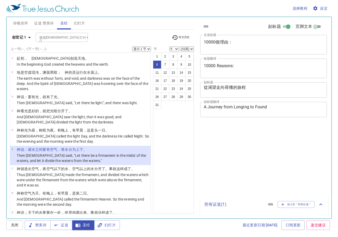
select select "6"
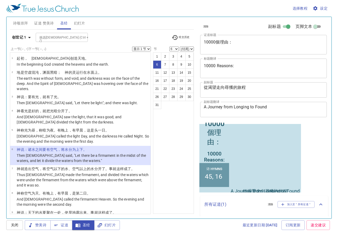
scroll to position [20, 0]
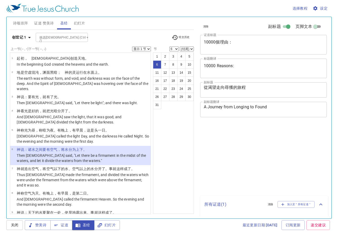
select select "6"
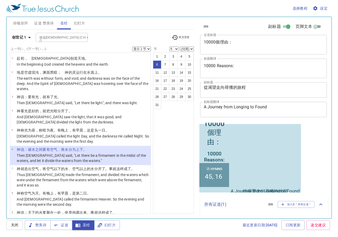
scroll to position [20, 0]
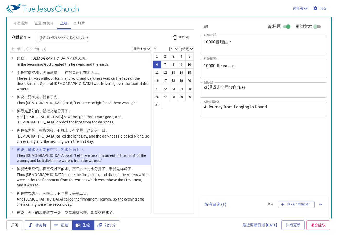
select select "6"
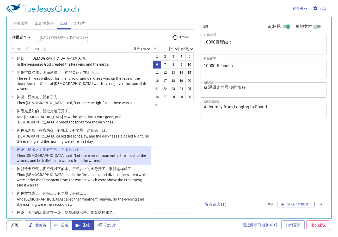
select select "6"
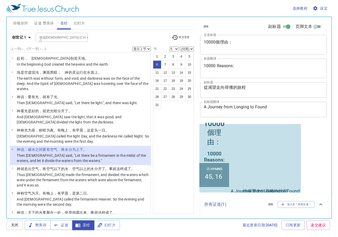
scroll to position [20, 0]
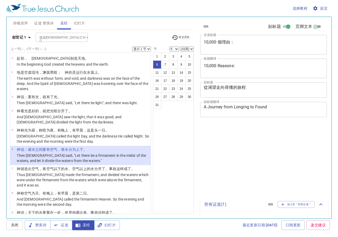
select select "6"
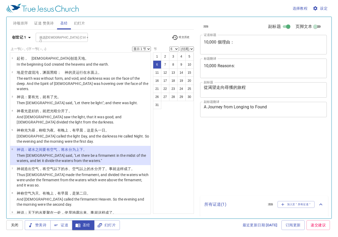
select select "6"
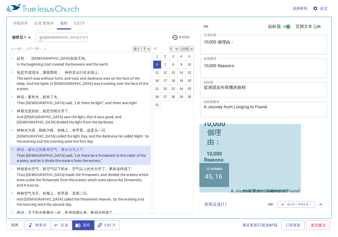
scroll to position [20, 0]
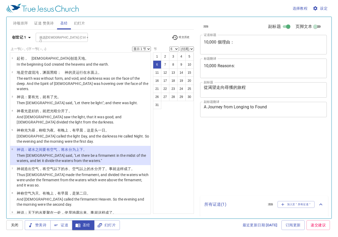
select select "6"
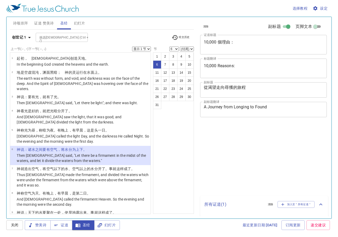
select select "6"
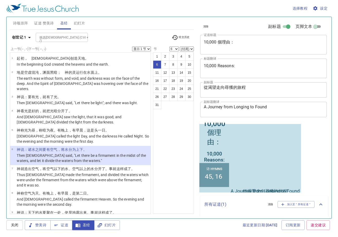
scroll to position [20, 0]
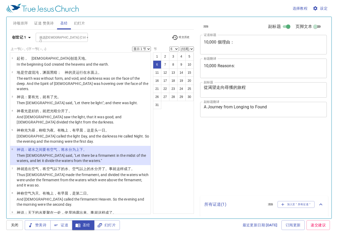
select select "6"
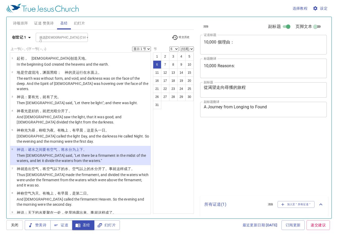
select select "6"
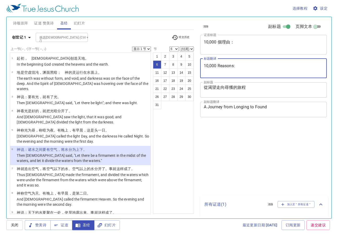
select select "6"
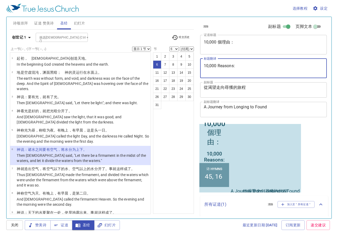
scroll to position [20, 0]
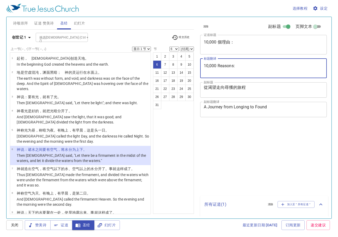
select select "6"
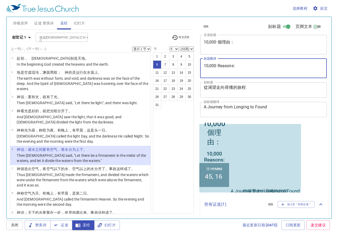
scroll to position [20, 0]
